Goal: Task Accomplishment & Management: Use online tool/utility

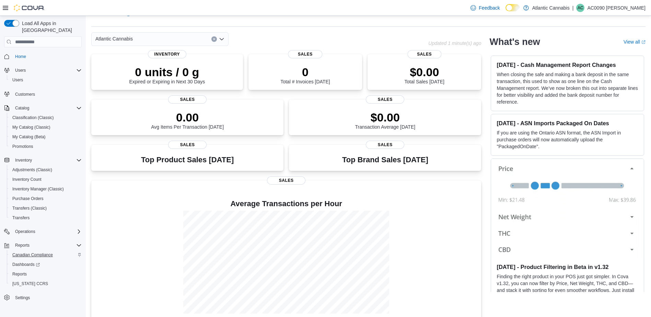
scroll to position [26, 0]
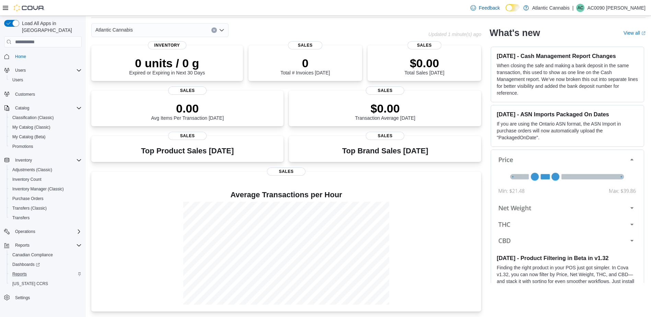
click at [41, 270] on div "Reports" at bounding box center [46, 274] width 72 height 8
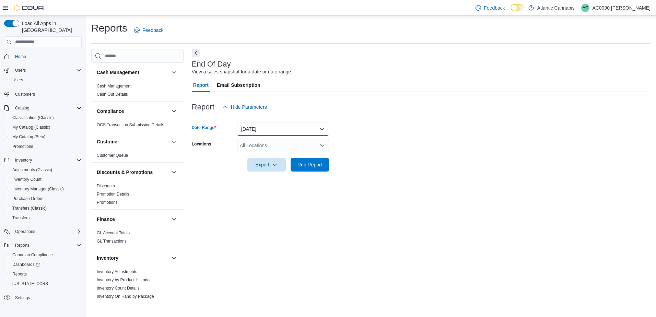
click at [250, 129] on button "[DATE]" at bounding box center [283, 129] width 92 height 14
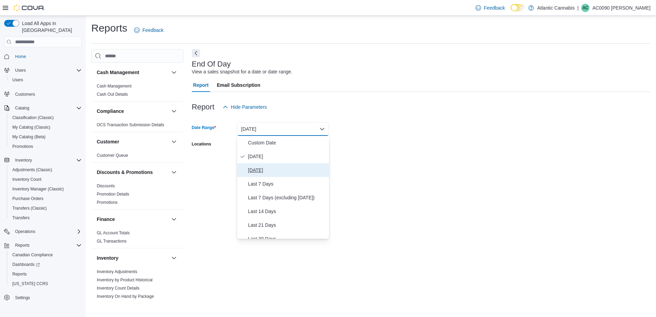
click at [252, 168] on span "[DATE]" at bounding box center [287, 170] width 78 height 8
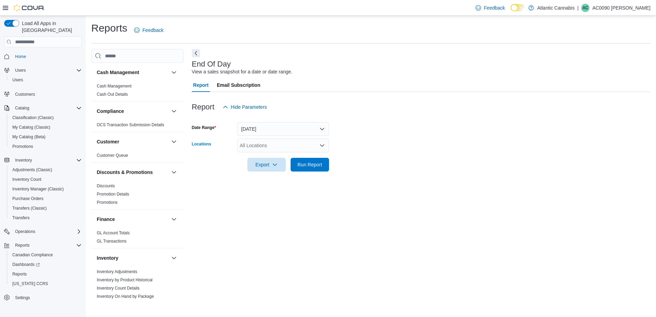
click at [255, 147] on div "All Locations" at bounding box center [283, 146] width 92 height 14
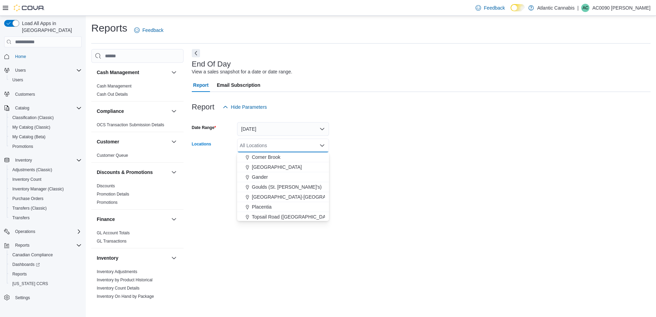
scroll to position [41, 0]
click at [266, 203] on span "Torbay" at bounding box center [259, 206] width 14 height 7
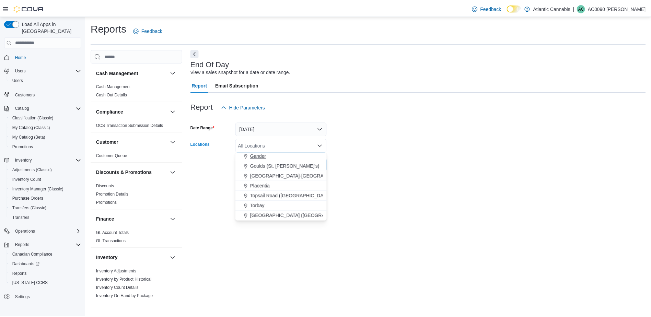
scroll to position [31, 0]
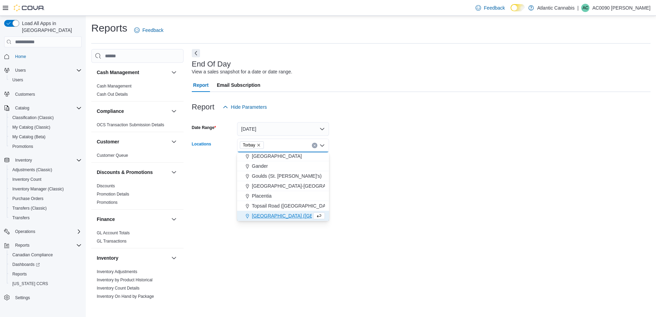
drag, startPoint x: 342, startPoint y: 152, endPoint x: 331, endPoint y: 154, distance: 10.7
click at [340, 152] on div at bounding box center [421, 154] width 459 height 5
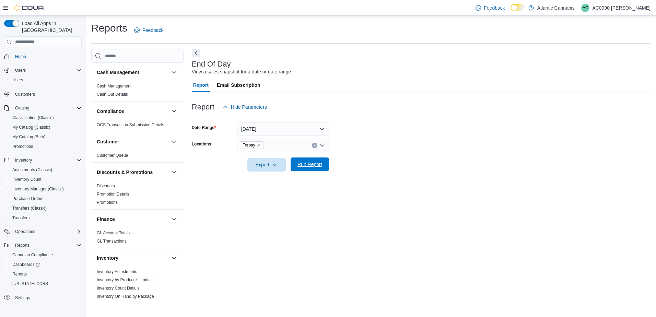
click at [310, 164] on span "Run Report" at bounding box center [310, 164] width 25 height 7
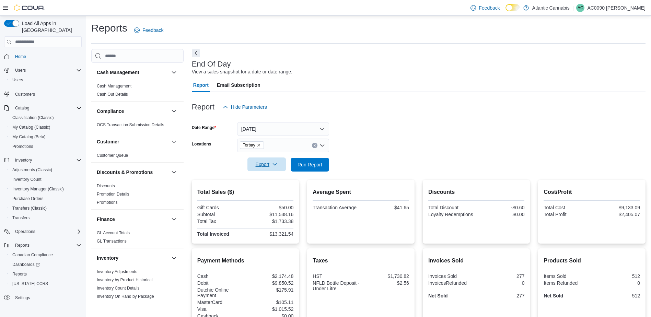
click at [264, 165] on span "Export" at bounding box center [267, 165] width 30 height 14
click at [270, 194] on span "Export to Pdf" at bounding box center [267, 192] width 31 height 5
click at [50, 185] on span "Inventory Manager (Classic)" at bounding box center [37, 189] width 51 height 8
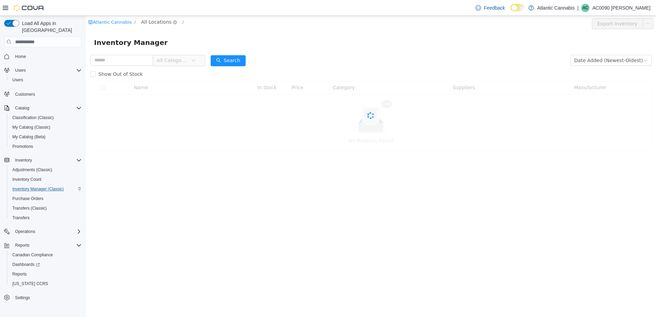
click at [154, 20] on span "All Locations" at bounding box center [156, 22] width 30 height 8
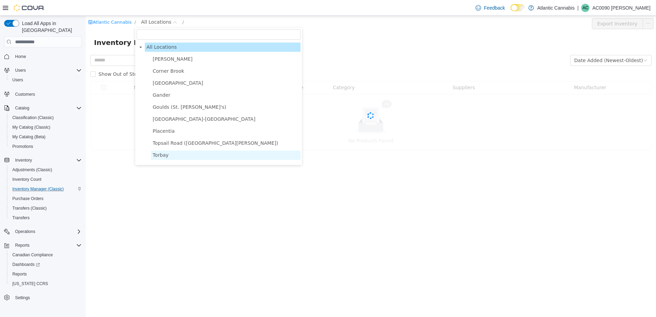
click at [175, 159] on span "Torbay" at bounding box center [226, 155] width 150 height 9
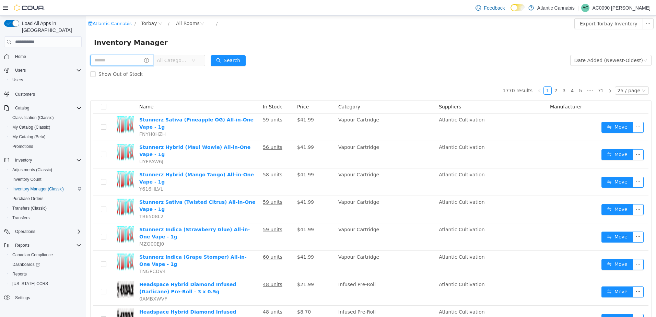
click at [131, 55] on input "text" at bounding box center [121, 60] width 63 height 11
type input "*********"
click at [190, 60] on span "All Categories" at bounding box center [178, 60] width 31 height 7
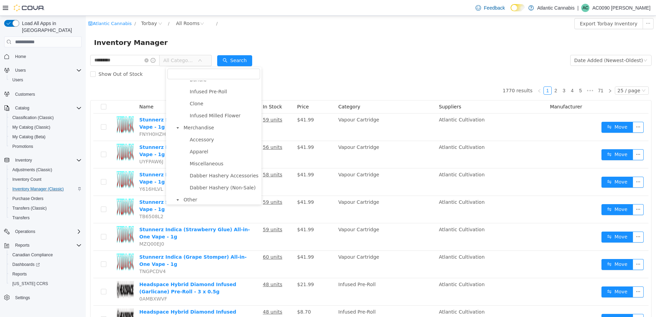
scroll to position [206, 0]
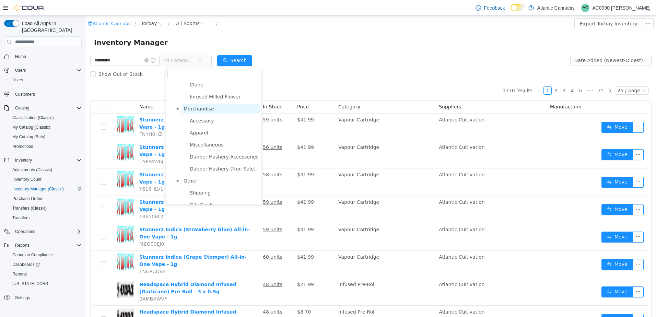
click at [206, 112] on span "Merchandise" at bounding box center [199, 108] width 31 height 5
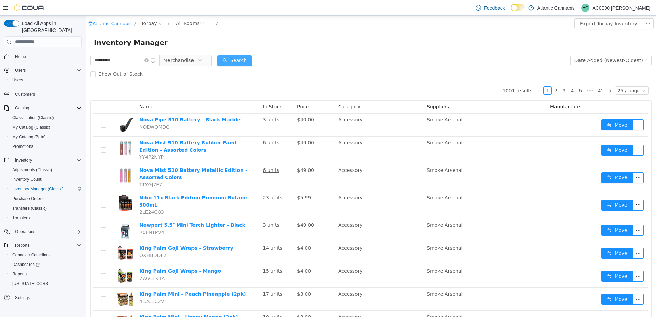
click at [229, 61] on button "Search" at bounding box center [234, 60] width 35 height 11
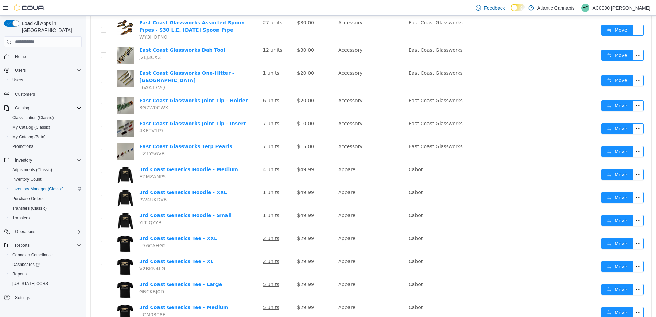
scroll to position [309, 0]
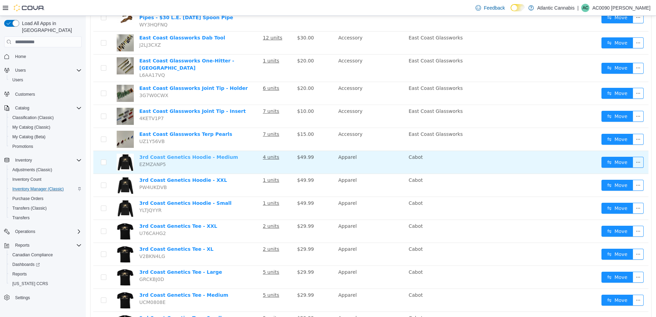
click at [206, 154] on link "3rd Coast Genetics Hoodie - Medium" at bounding box center [188, 156] width 99 height 5
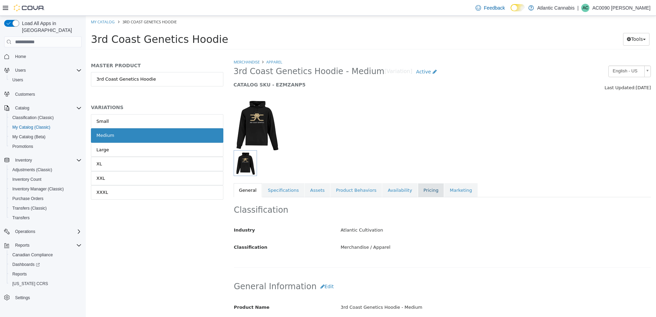
click at [418, 190] on link "Pricing" at bounding box center [431, 190] width 26 height 14
